Goal: Information Seeking & Learning: Learn about a topic

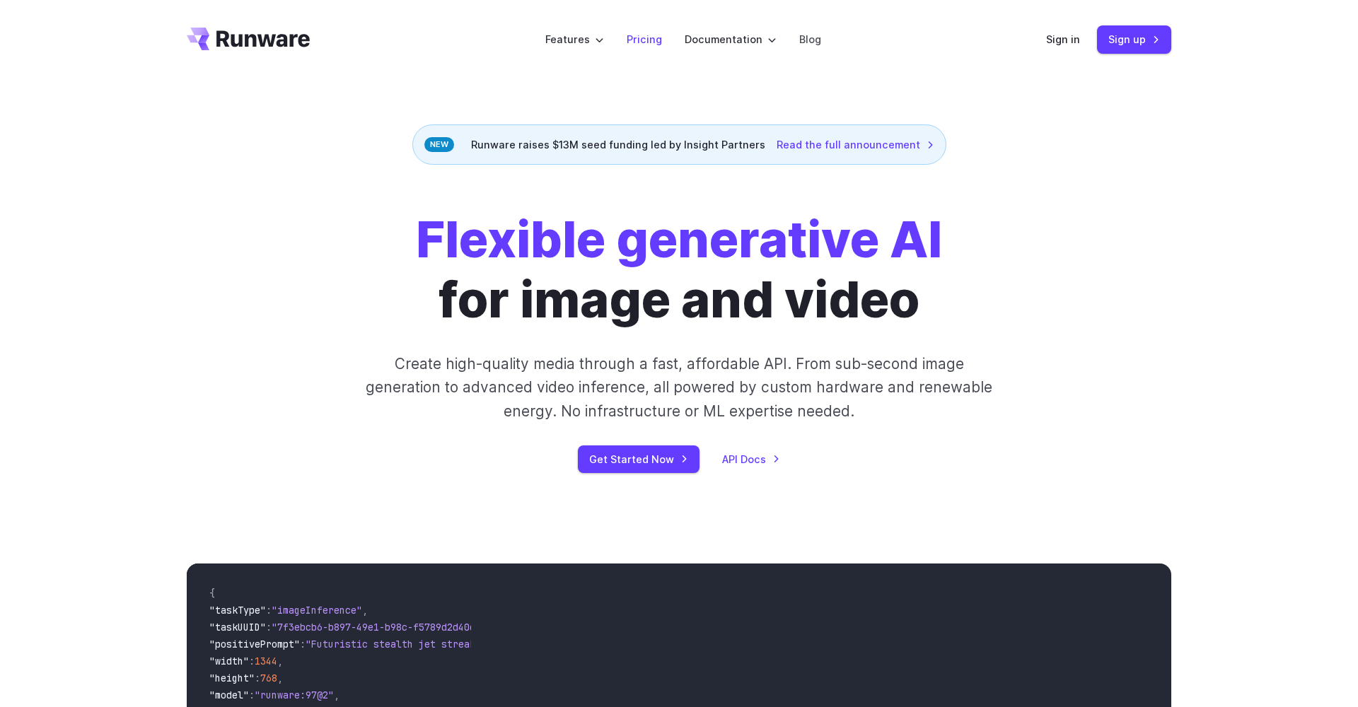
click at [641, 39] on link "Pricing" at bounding box center [644, 39] width 35 height 16
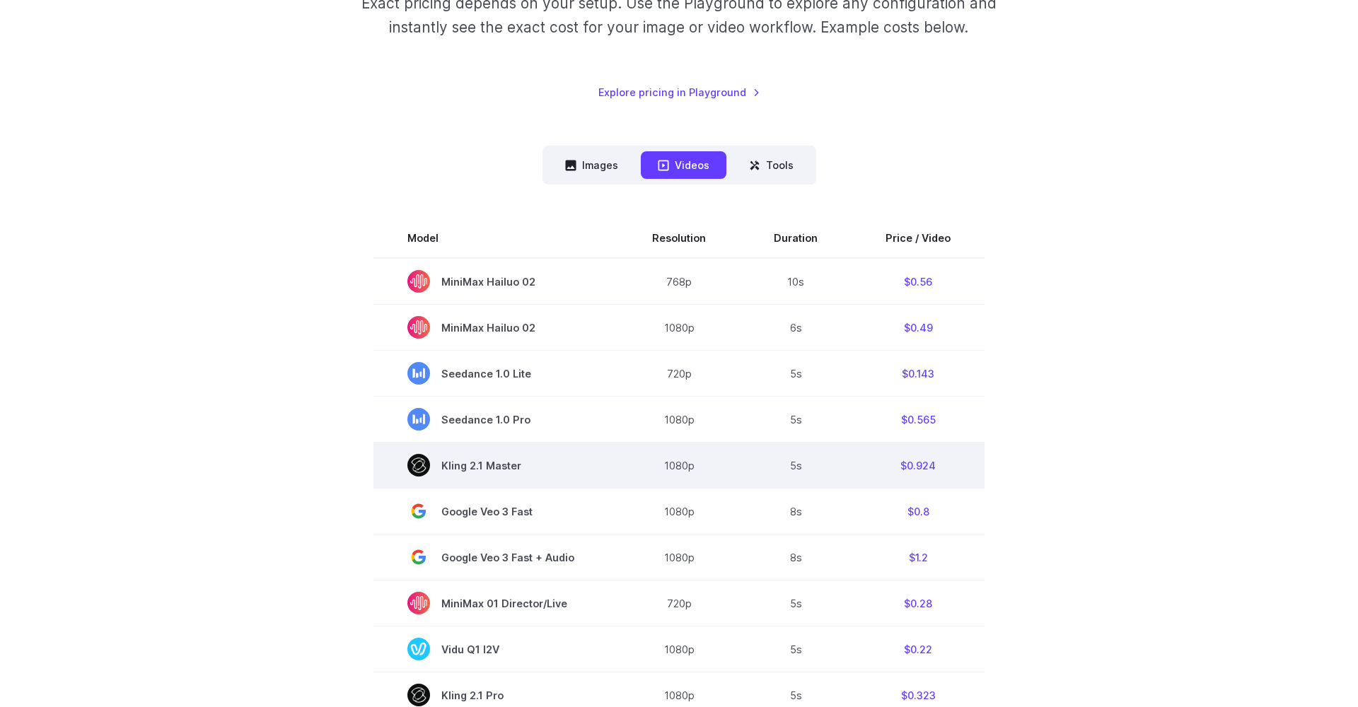
scroll to position [245, 0]
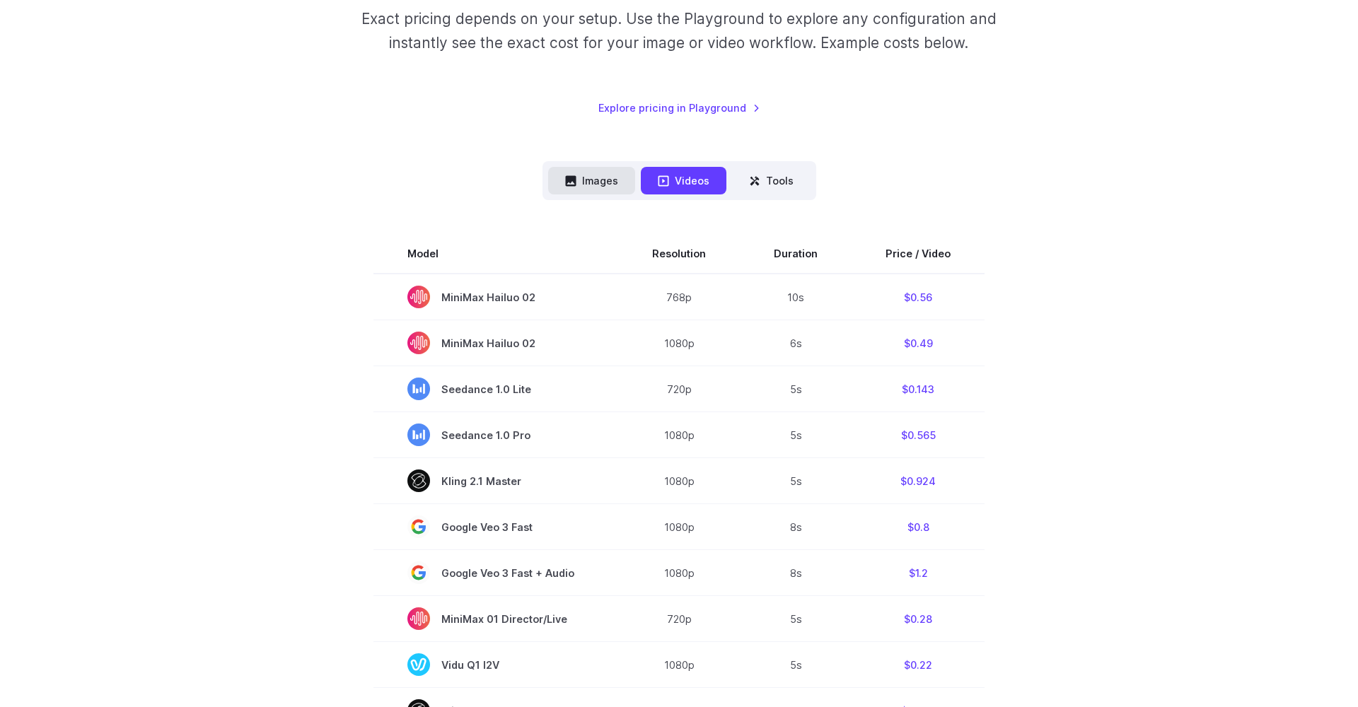
click at [566, 187] on button "Images" at bounding box center [591, 181] width 87 height 28
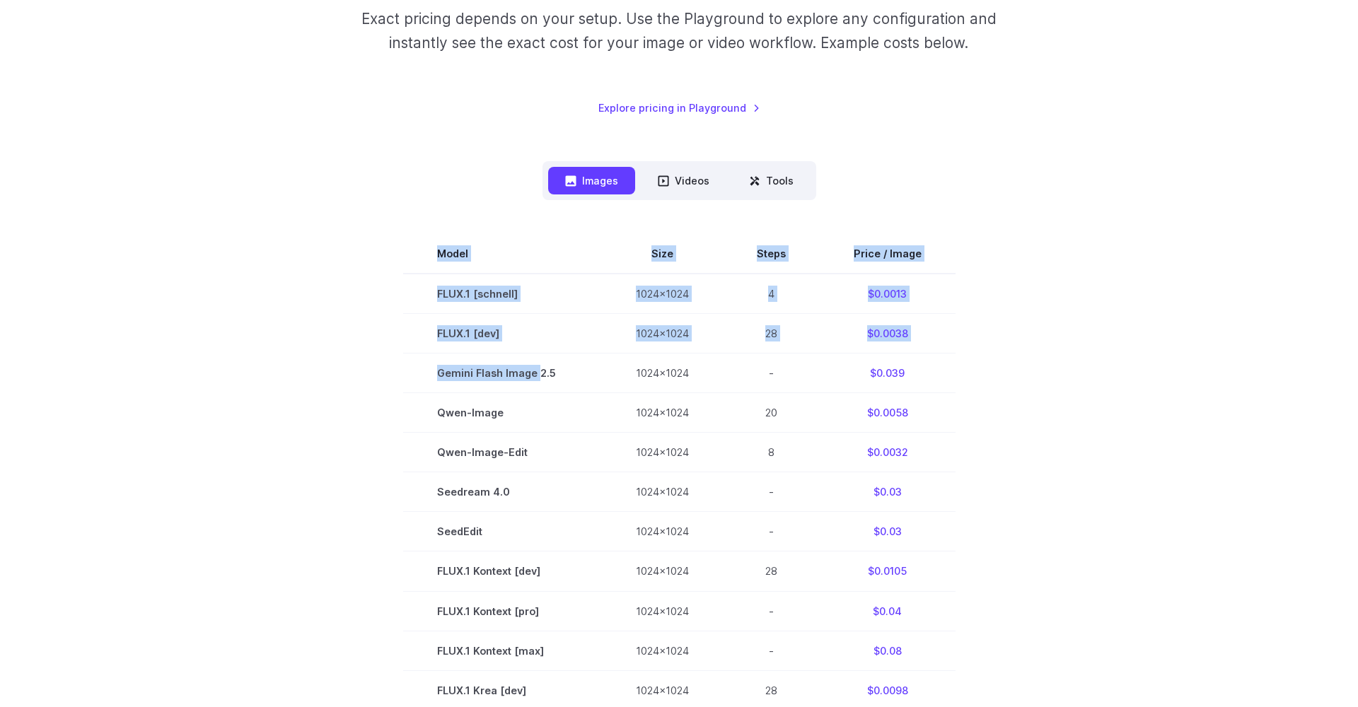
drag, startPoint x: 540, startPoint y: 369, endPoint x: 388, endPoint y: 386, distance: 153.0
click at [387, 386] on section "Model Size Steps Price / Image FLUX.1 [schnell] 1024x1024 4 $0.0013 FLUX.1 [dev…" at bounding box center [679, 650] width 985 height 832
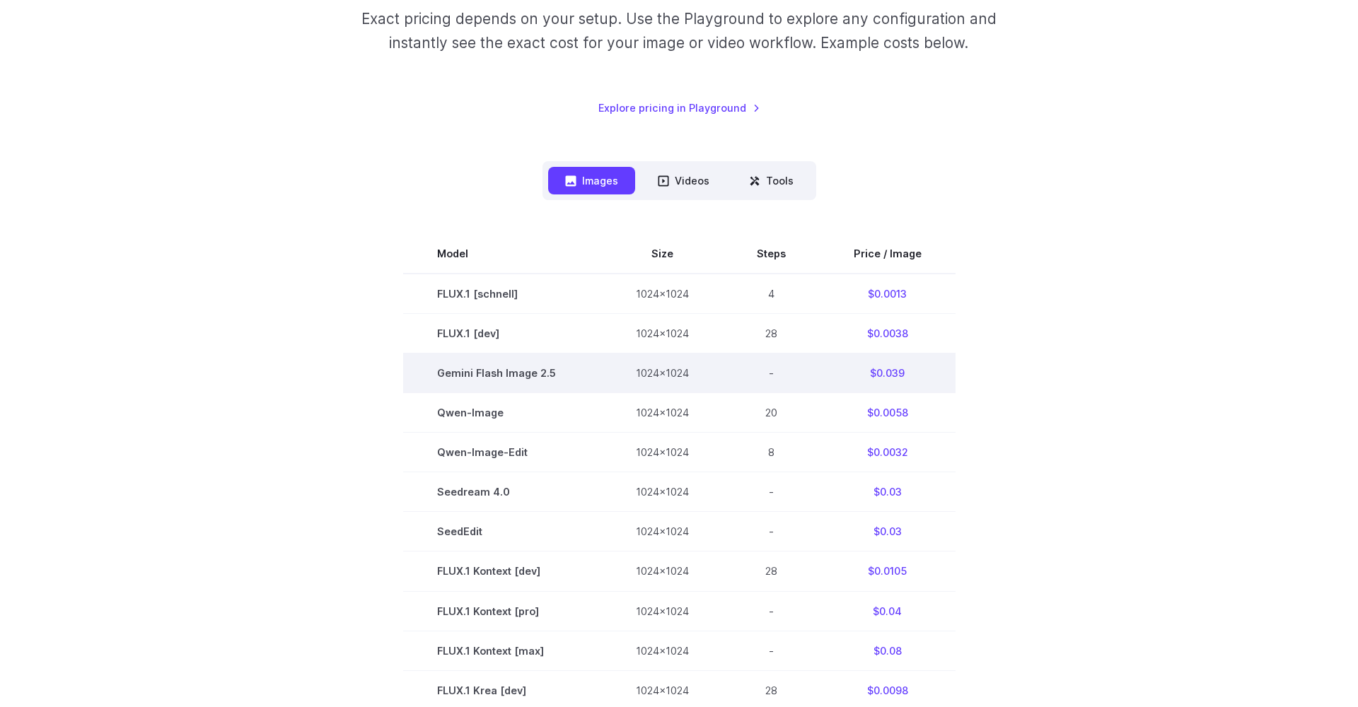
click at [428, 370] on td "Gemini Flash Image 2.5" at bounding box center [502, 374] width 199 height 40
drag, startPoint x: 428, startPoint y: 370, endPoint x: 663, endPoint y: 370, distance: 234.8
click at [663, 370] on tr "Gemini Flash Image 2.5 1024x1024 - $0.039" at bounding box center [679, 374] width 552 height 40
click at [501, 370] on span "Gemini Flash Image 2.5" at bounding box center [502, 373] width 131 height 16
click at [484, 373] on span "Gemini Flash Image 2.5" at bounding box center [502, 373] width 131 height 16
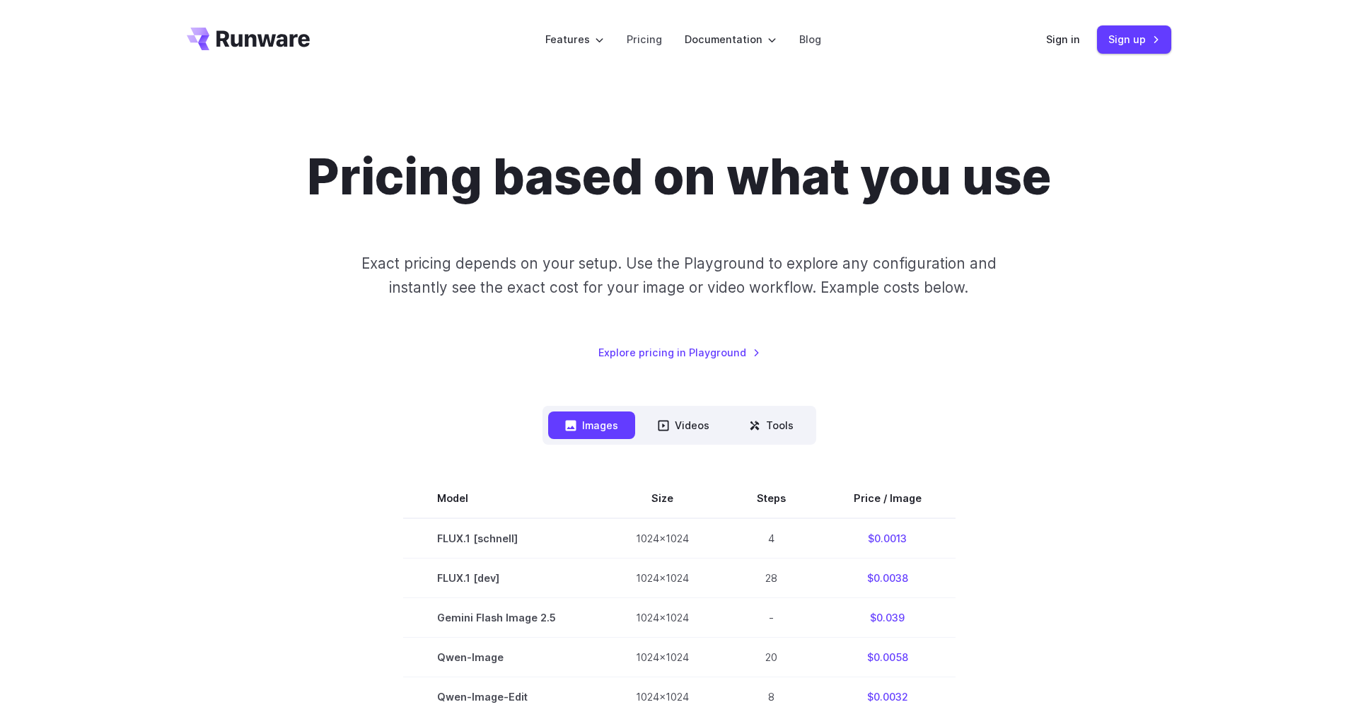
scroll to position [0, 0]
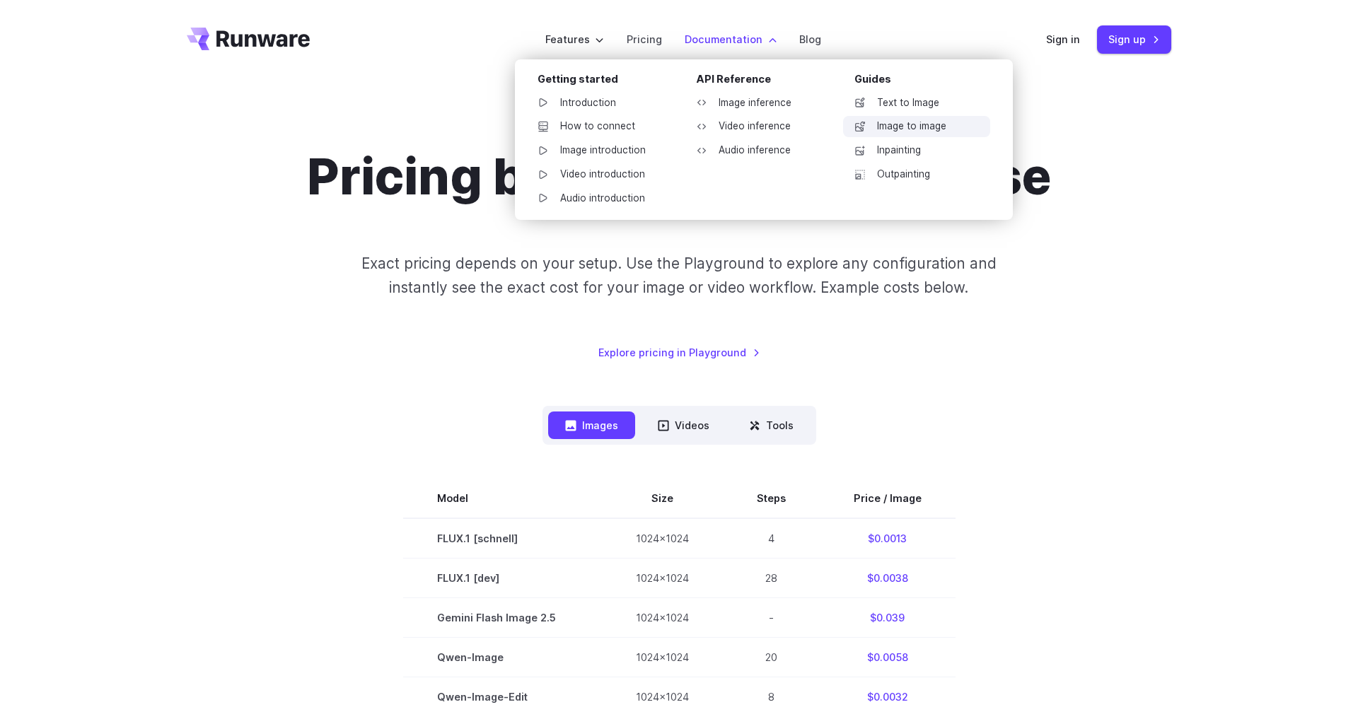
click at [956, 117] on link "Image to image" at bounding box center [916, 126] width 147 height 21
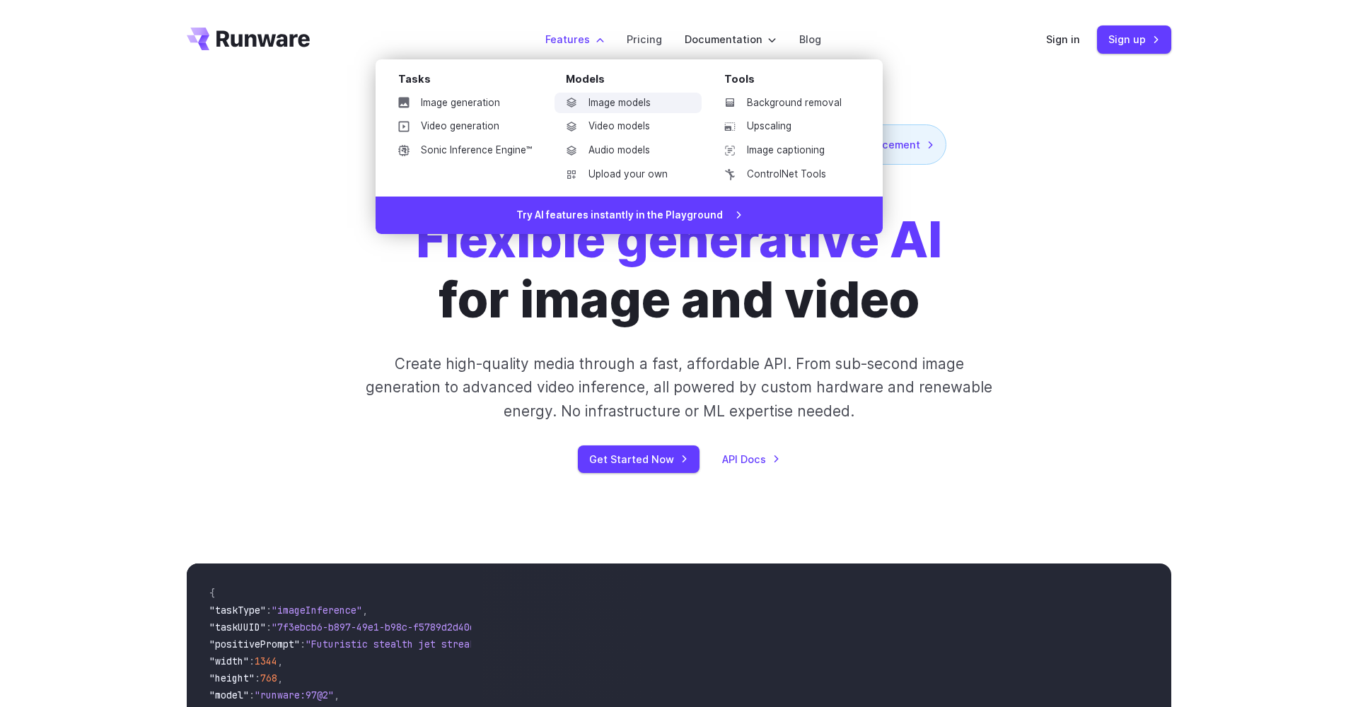
click at [615, 99] on link "Image models" at bounding box center [627, 103] width 147 height 21
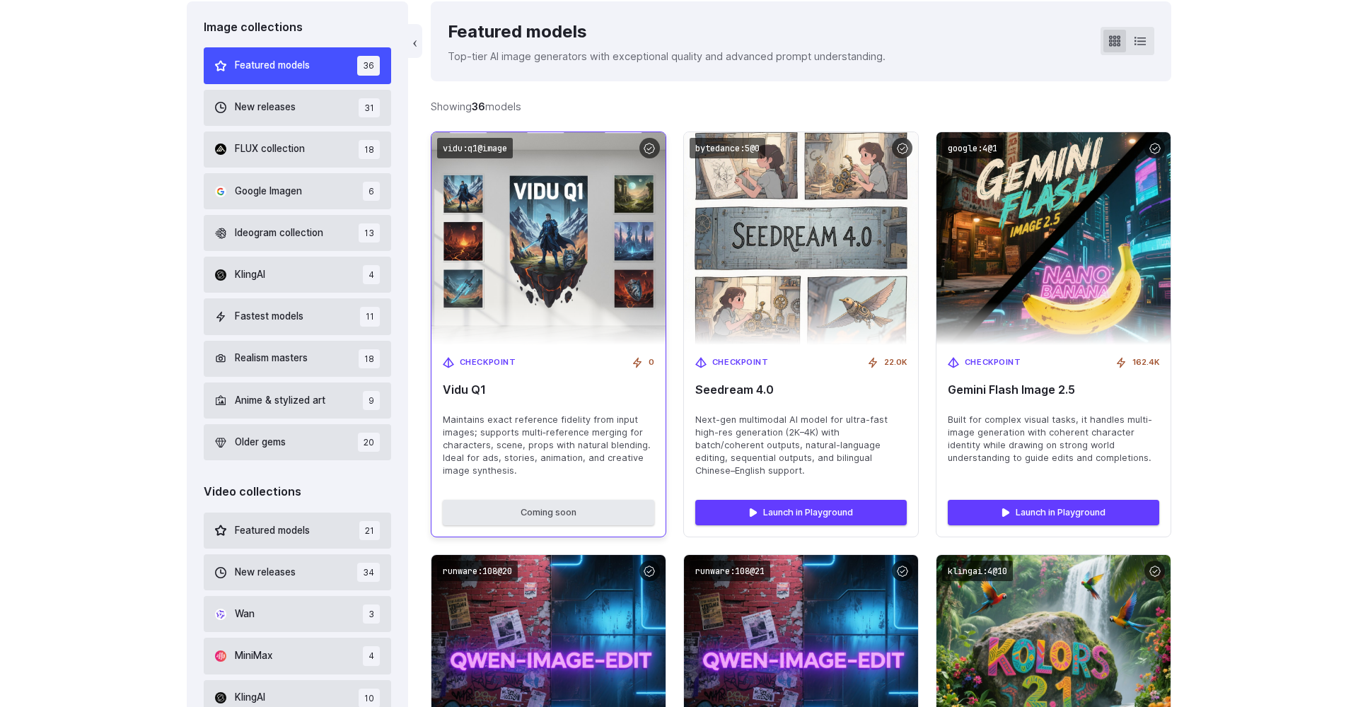
scroll to position [431, 0]
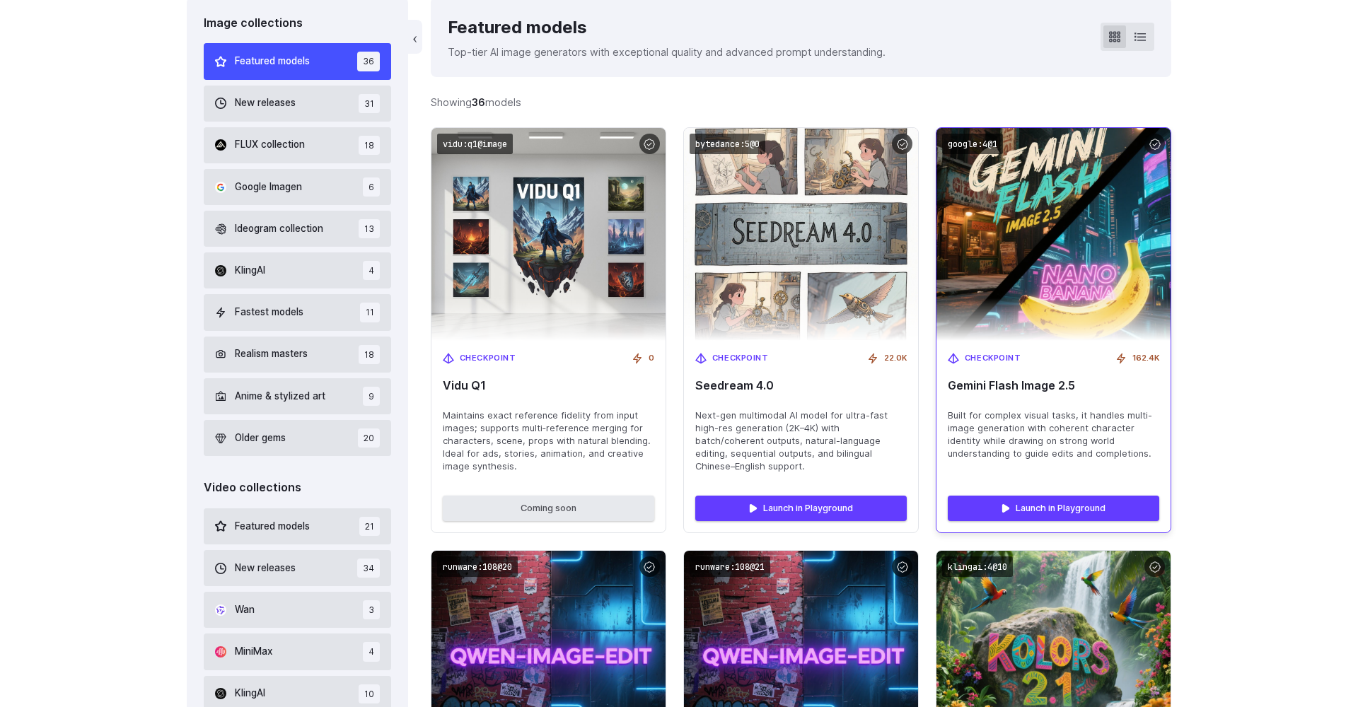
click at [1017, 431] on span "Built for complex visual tasks, it handles multi-image generation with coherent…" at bounding box center [1053, 435] width 211 height 51
click at [980, 403] on div "Checkpoint 162.4K Gemini Flash Image 2.5 Built for complex visual tasks, it han…" at bounding box center [1053, 413] width 234 height 144
click at [976, 388] on span "Gemini Flash Image 2.5" at bounding box center [1053, 385] width 211 height 13
click at [1021, 476] on div "Checkpoint 162.4K Gemini Flash Image 2.5 Built for complex visual tasks, it han…" at bounding box center [1053, 413] width 234 height 144
click at [1018, 486] on div "Launch in Playground" at bounding box center [1053, 508] width 234 height 48
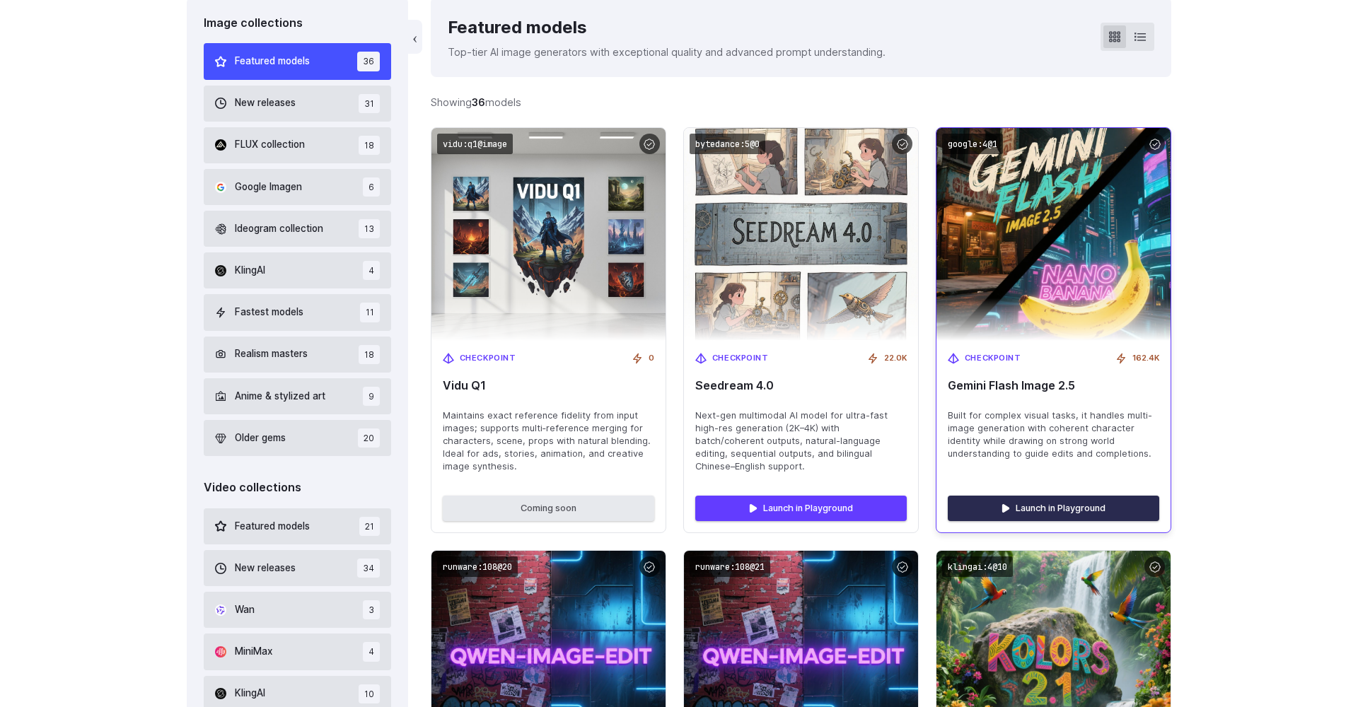
click at [1015, 499] on link "Launch in Playground" at bounding box center [1053, 508] width 211 height 25
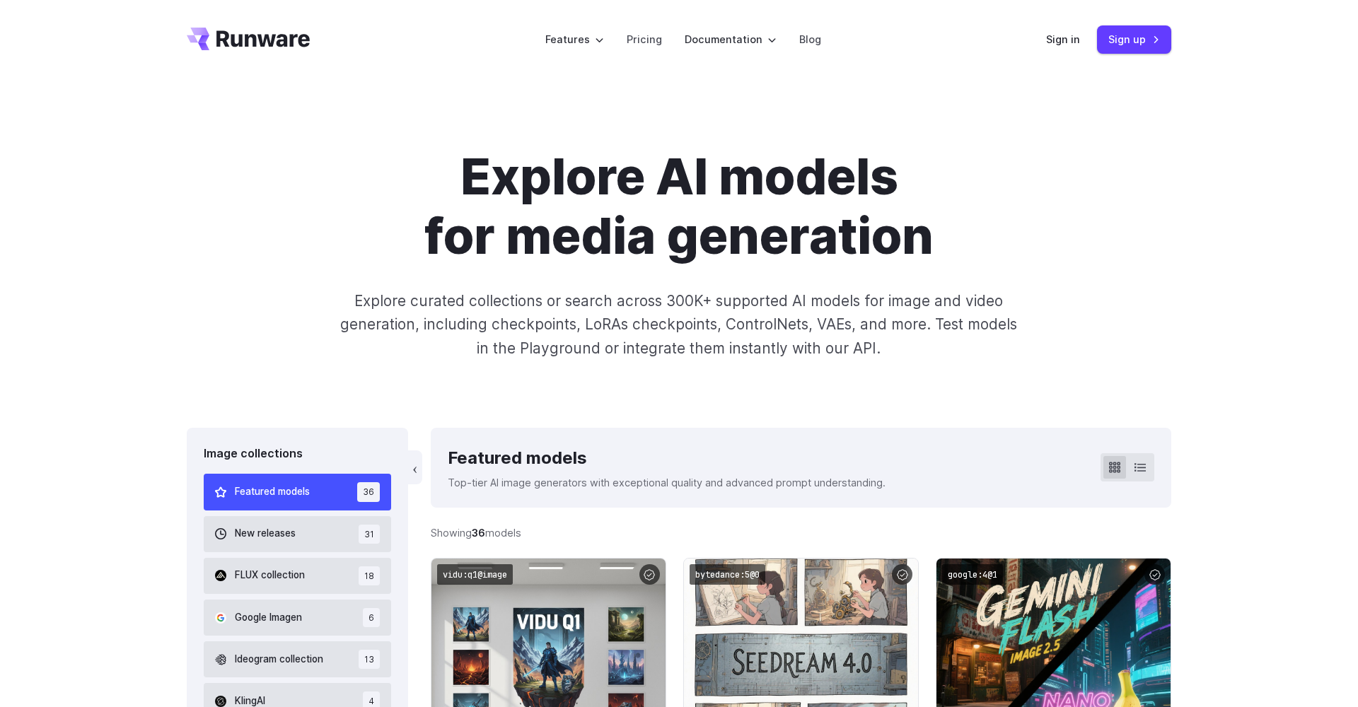
scroll to position [0, 0]
click at [651, 44] on link "Pricing" at bounding box center [644, 39] width 35 height 16
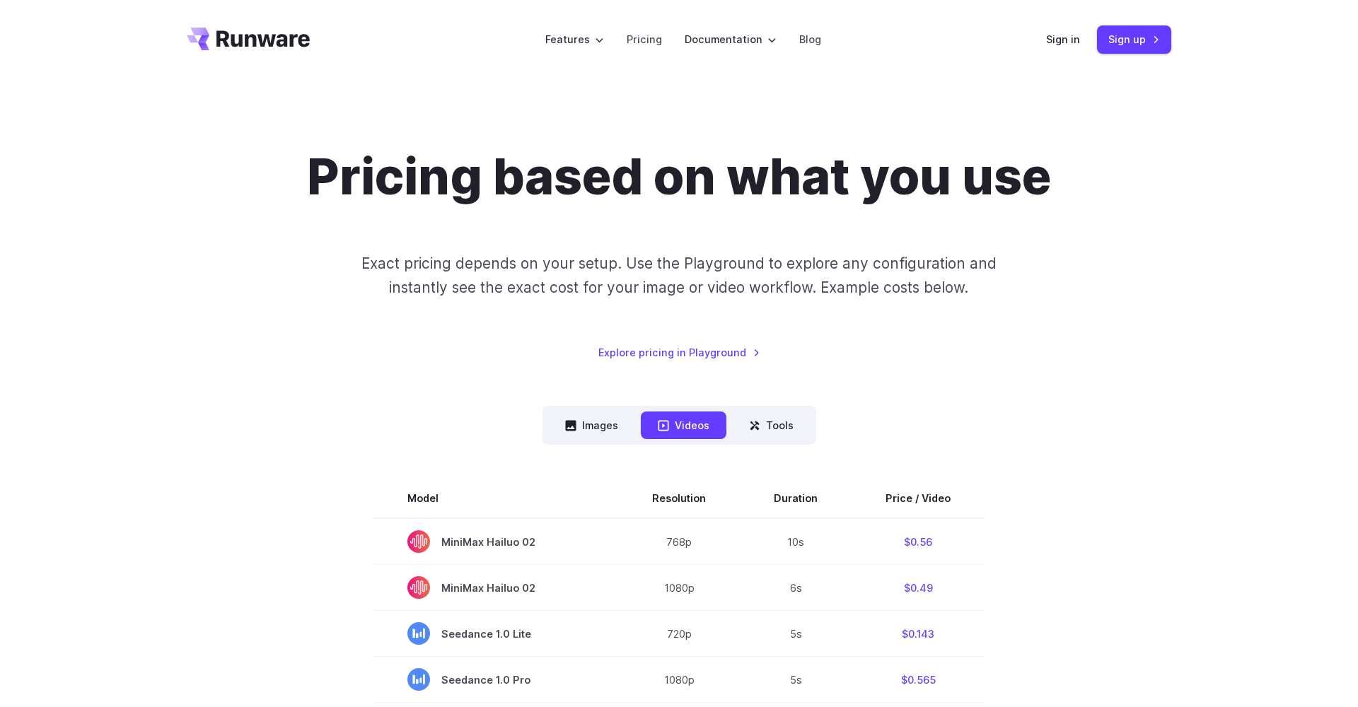
scroll to position [7, 0]
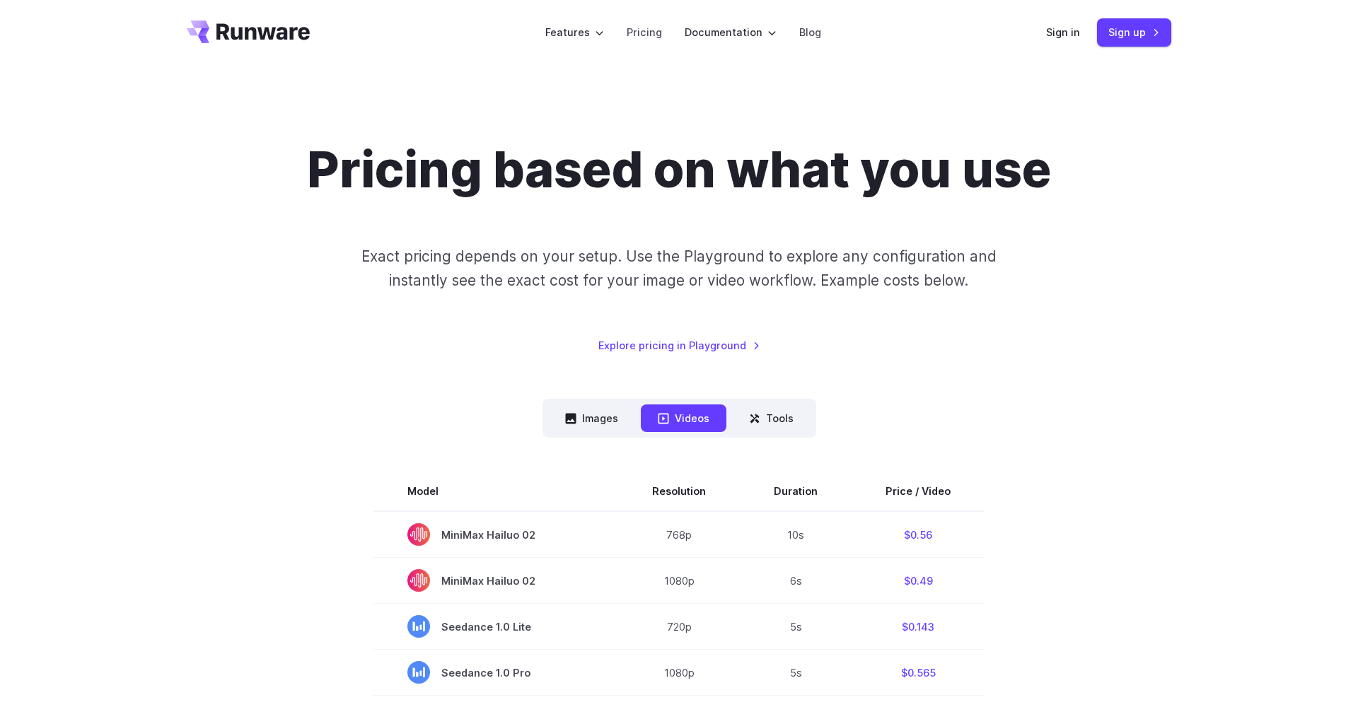
click at [609, 401] on nav "Images Videos Tools ****** ****** *****" at bounding box center [679, 418] width 274 height 39
click at [607, 423] on button "Images" at bounding box center [591, 419] width 87 height 28
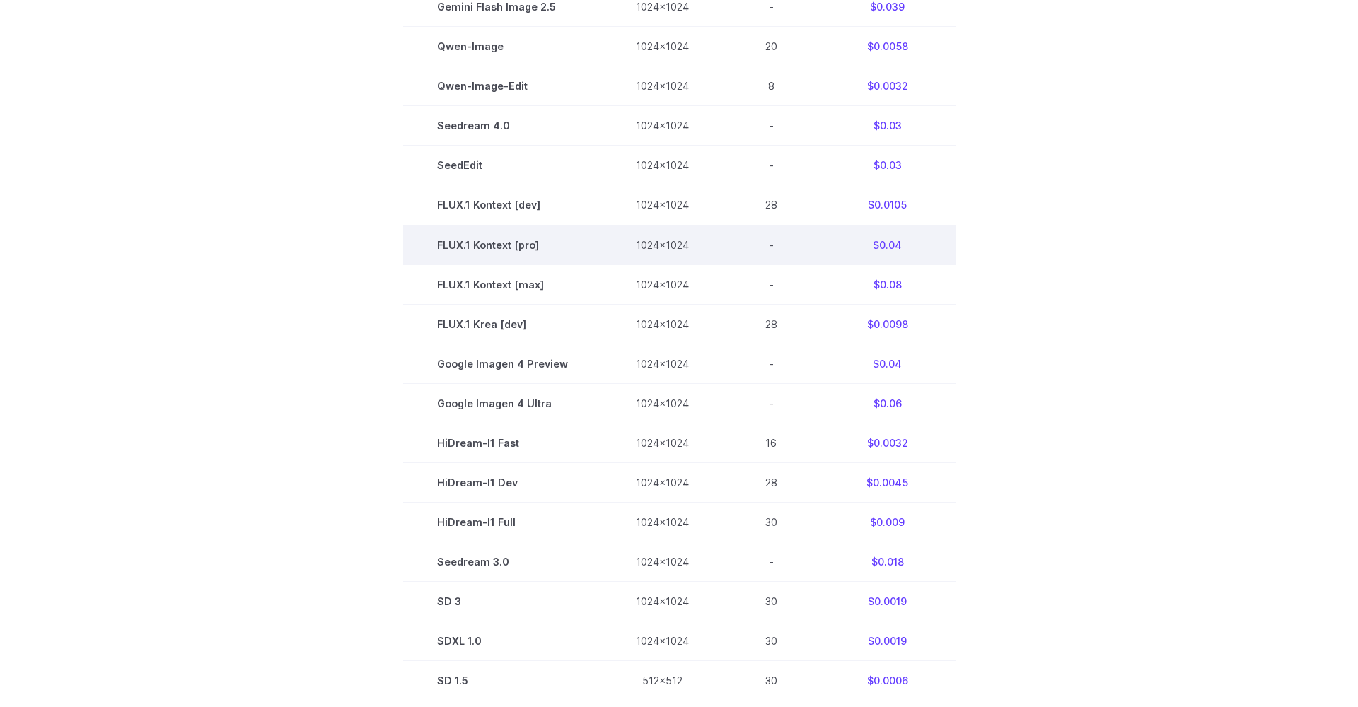
scroll to position [610, 0]
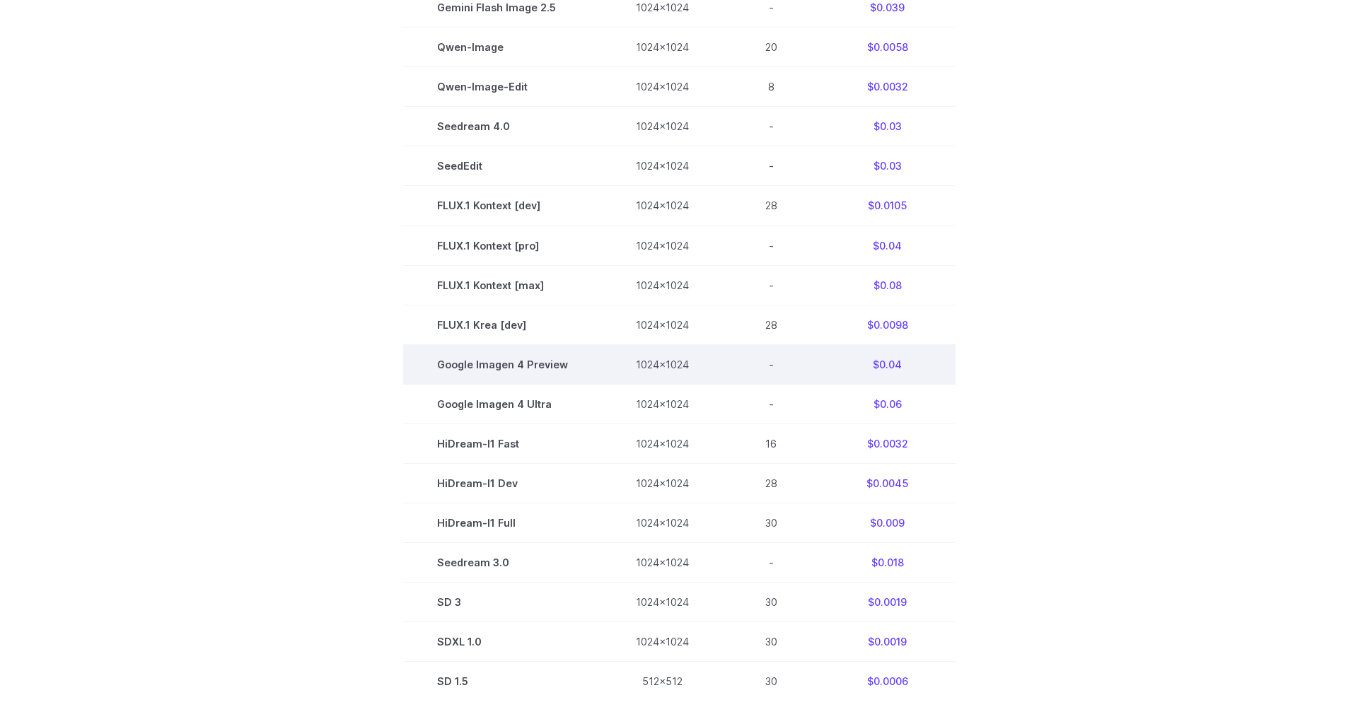
click at [590, 349] on td "Google Imagen 4 Preview" at bounding box center [502, 364] width 199 height 40
click at [508, 361] on td "Google Imagen 4 Preview" at bounding box center [502, 364] width 199 height 40
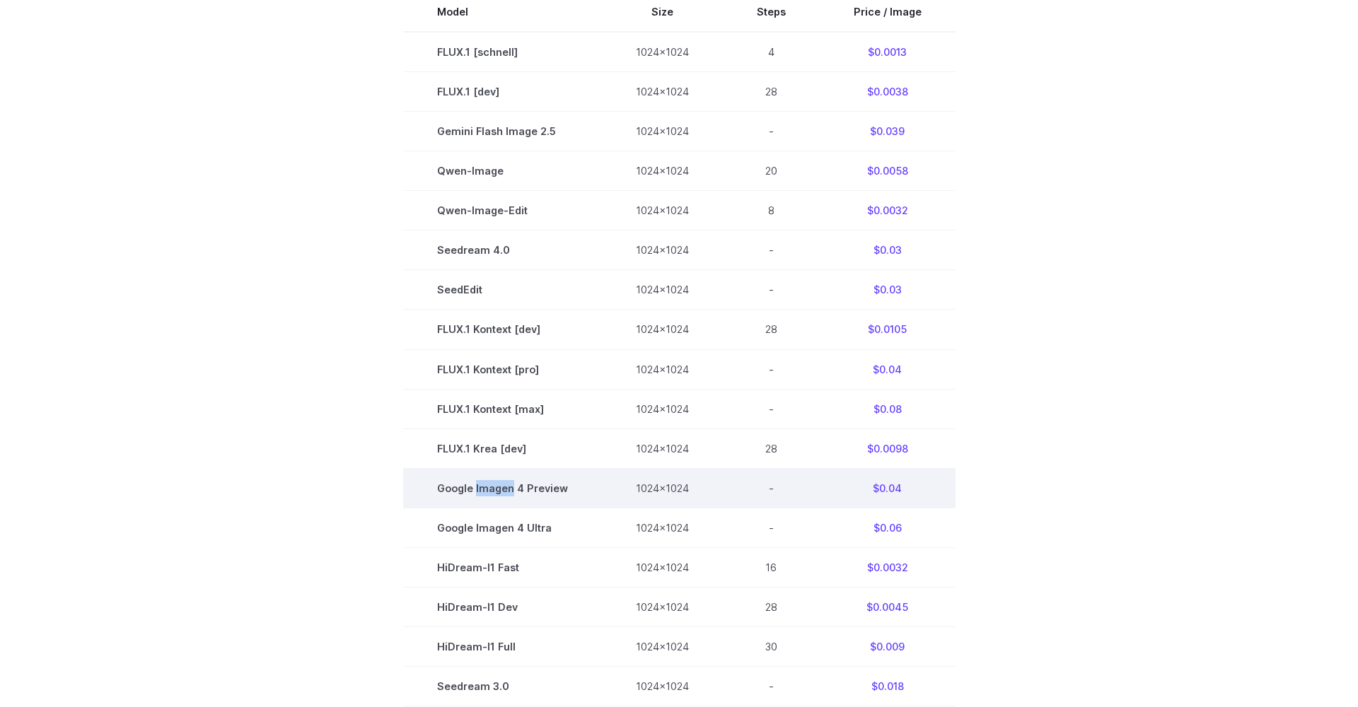
scroll to position [471, 0]
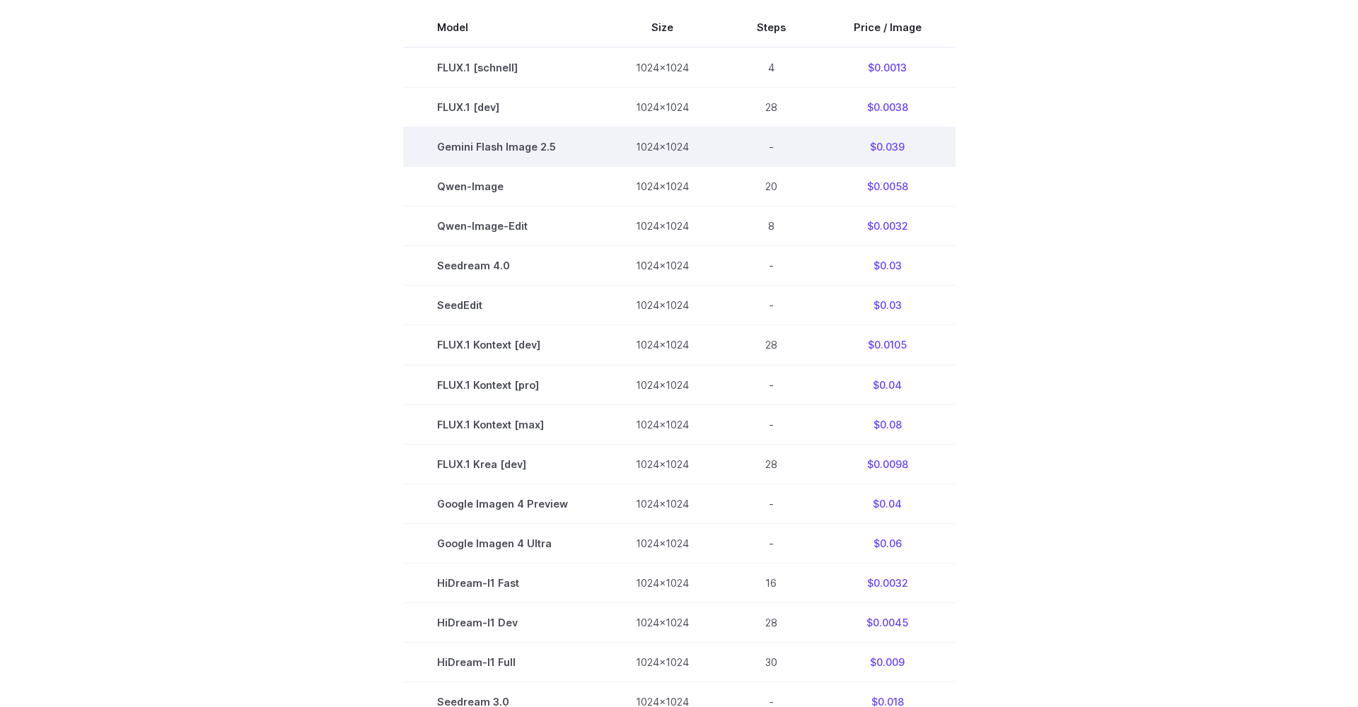
click at [489, 156] on td "Gemini Flash Image 2.5" at bounding box center [502, 147] width 199 height 40
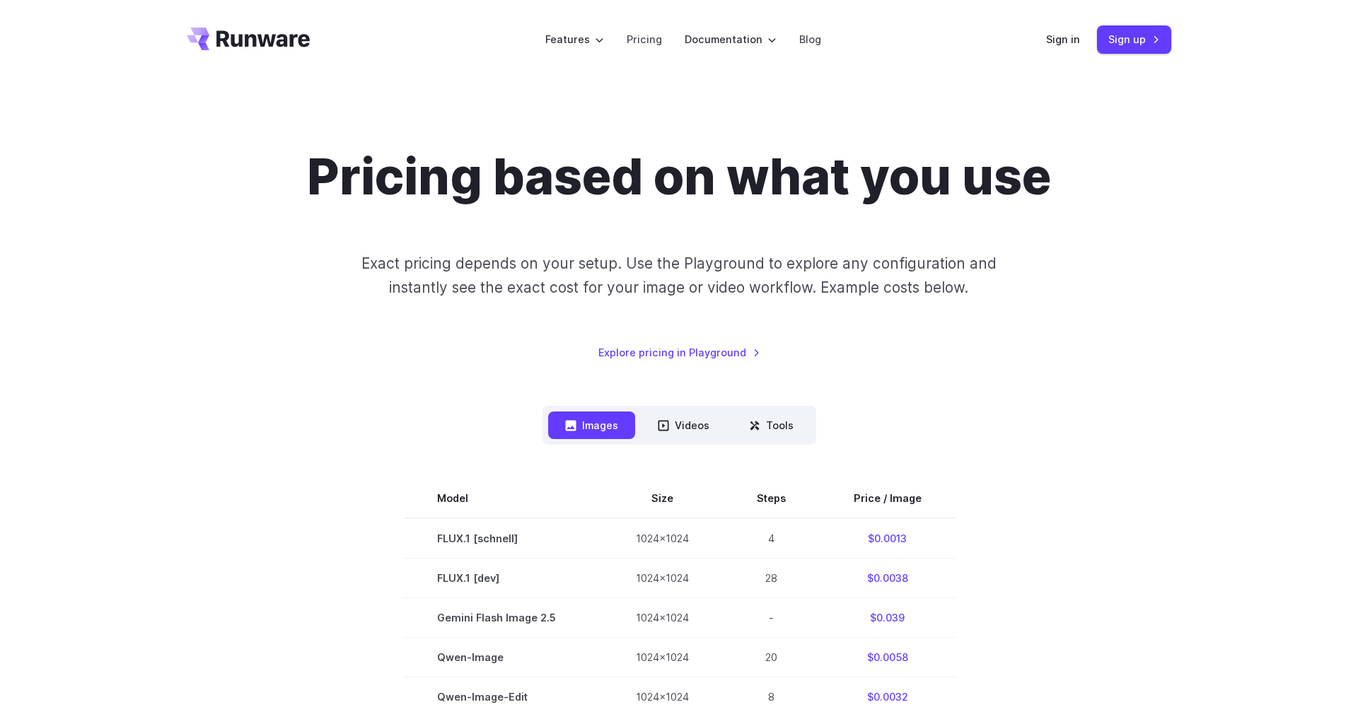
scroll to position [0, 0]
click at [778, 417] on button "Tools" at bounding box center [771, 426] width 79 height 28
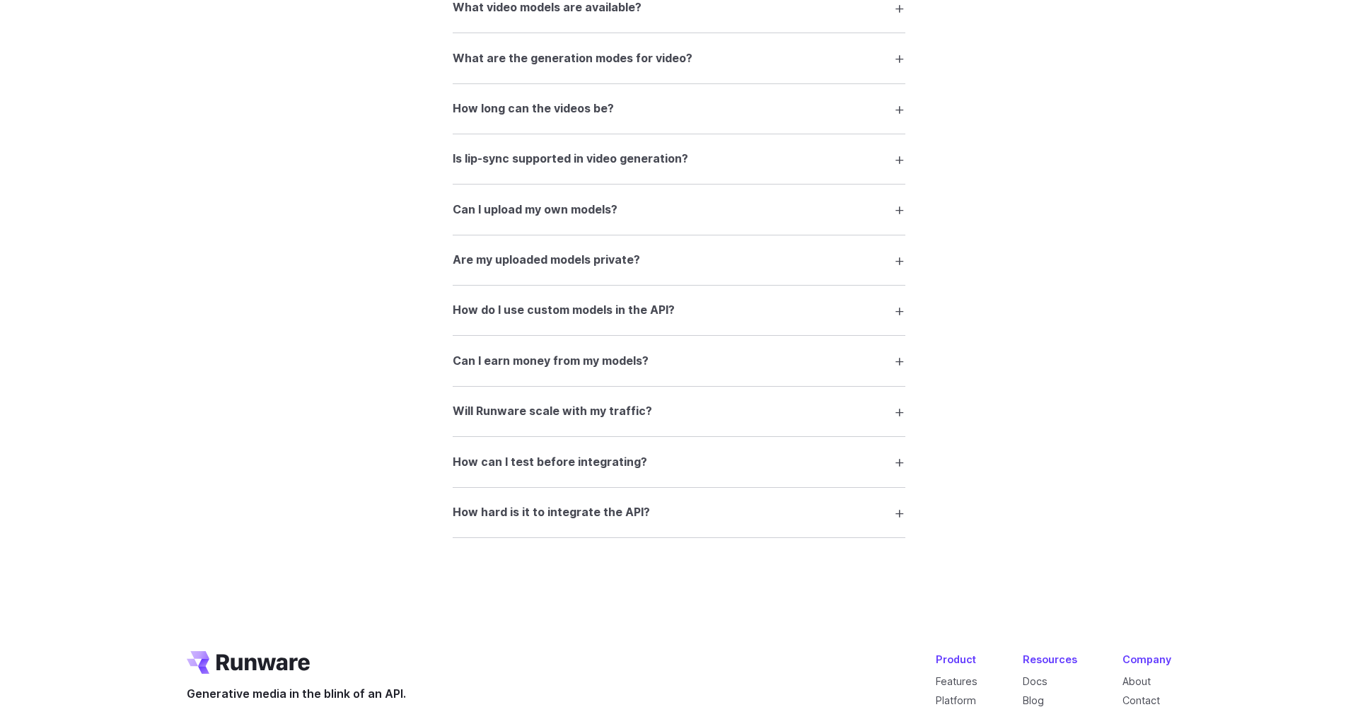
scroll to position [1851, 0]
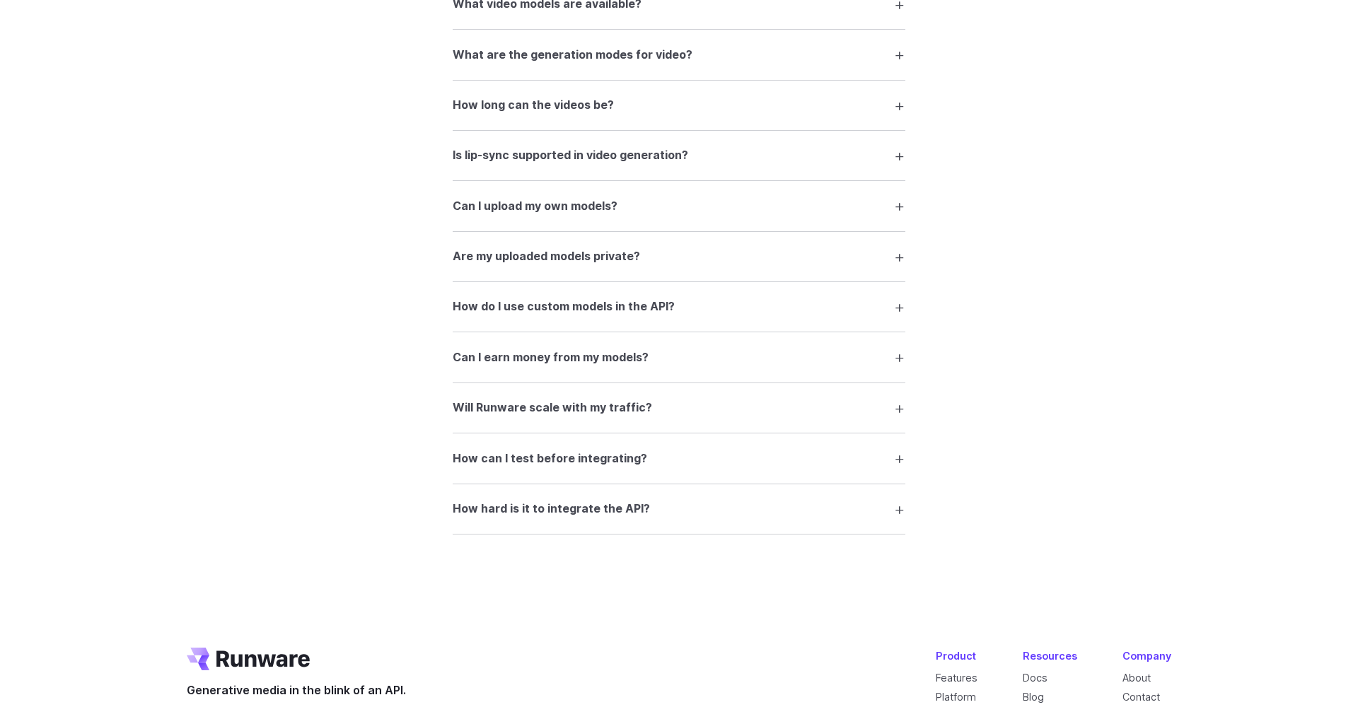
click at [709, 299] on summary "How do I use custom models in the API?" at bounding box center [679, 307] width 453 height 27
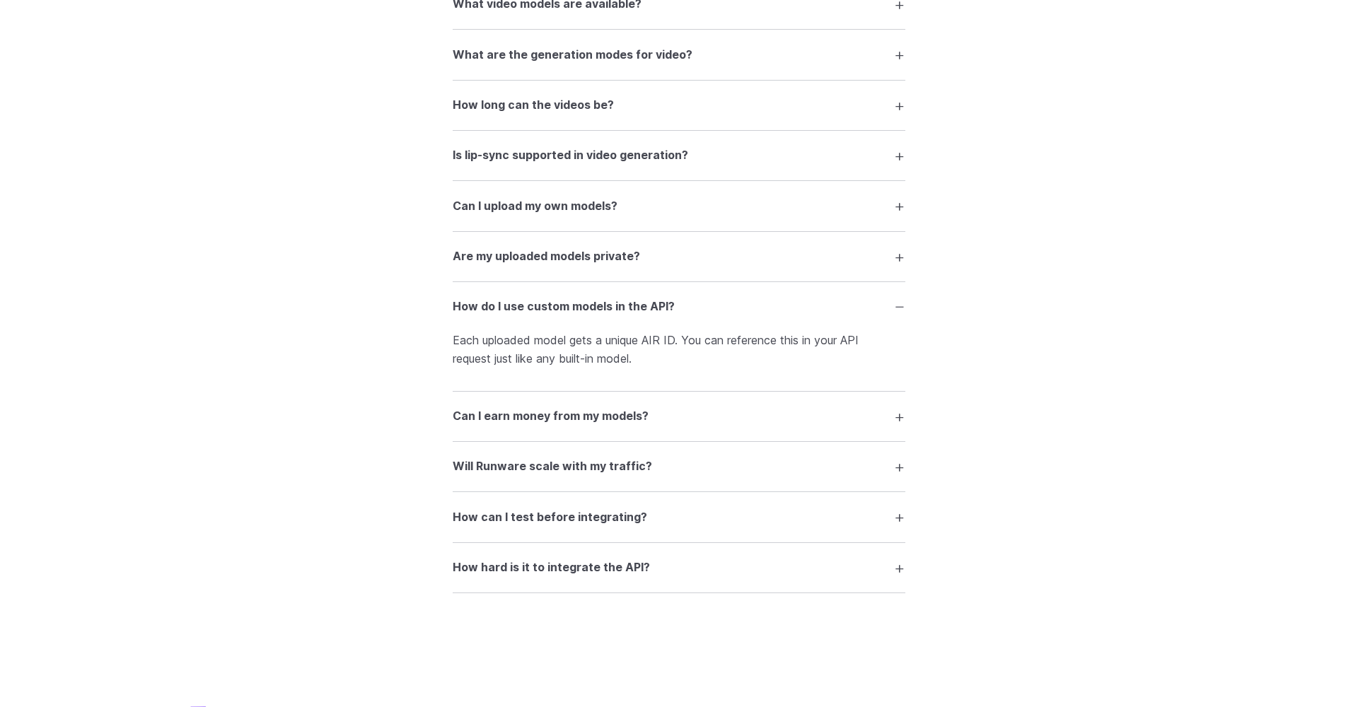
click at [674, 212] on details "Can I upload my own models? Yes. You can upload custom checkpoints, LoRAs, Cont…" at bounding box center [679, 206] width 453 height 50
click at [614, 197] on h3 "Can I upload my own models?" at bounding box center [535, 206] width 165 height 18
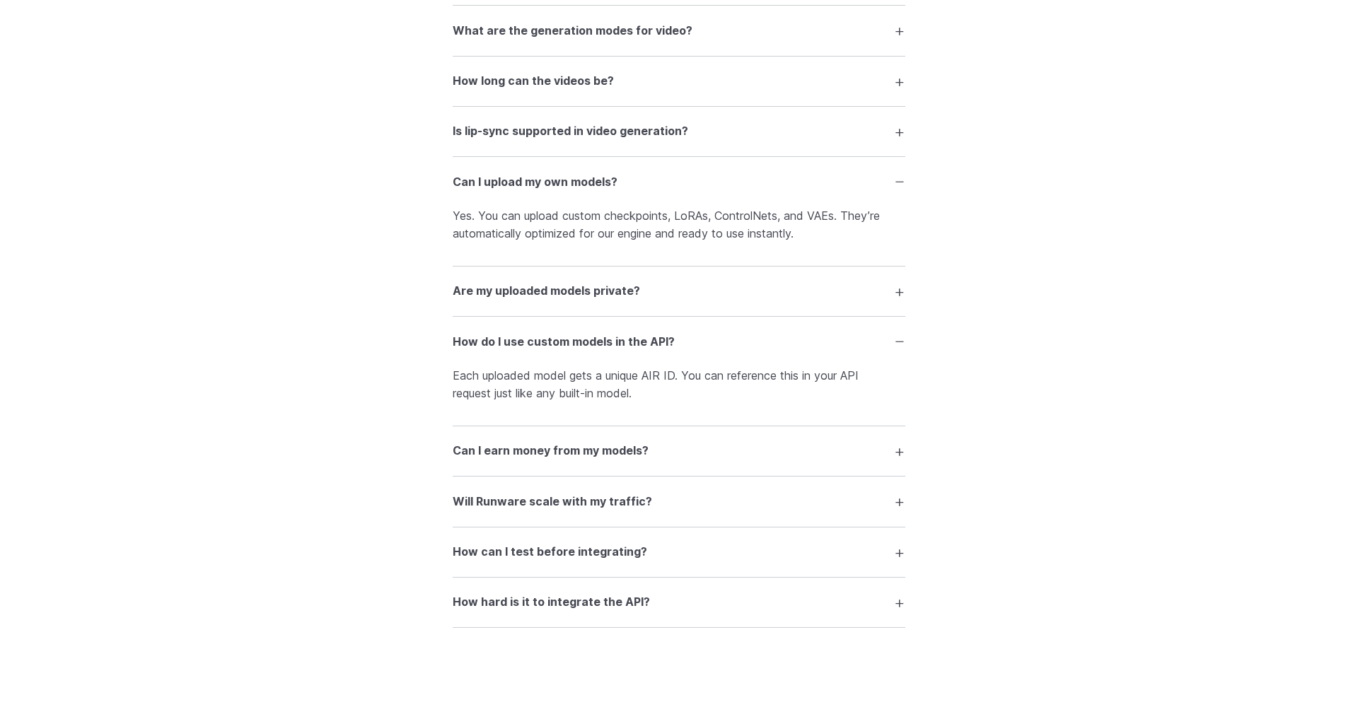
scroll to position [1878, 0]
